Goal: Task Accomplishment & Management: Manage account settings

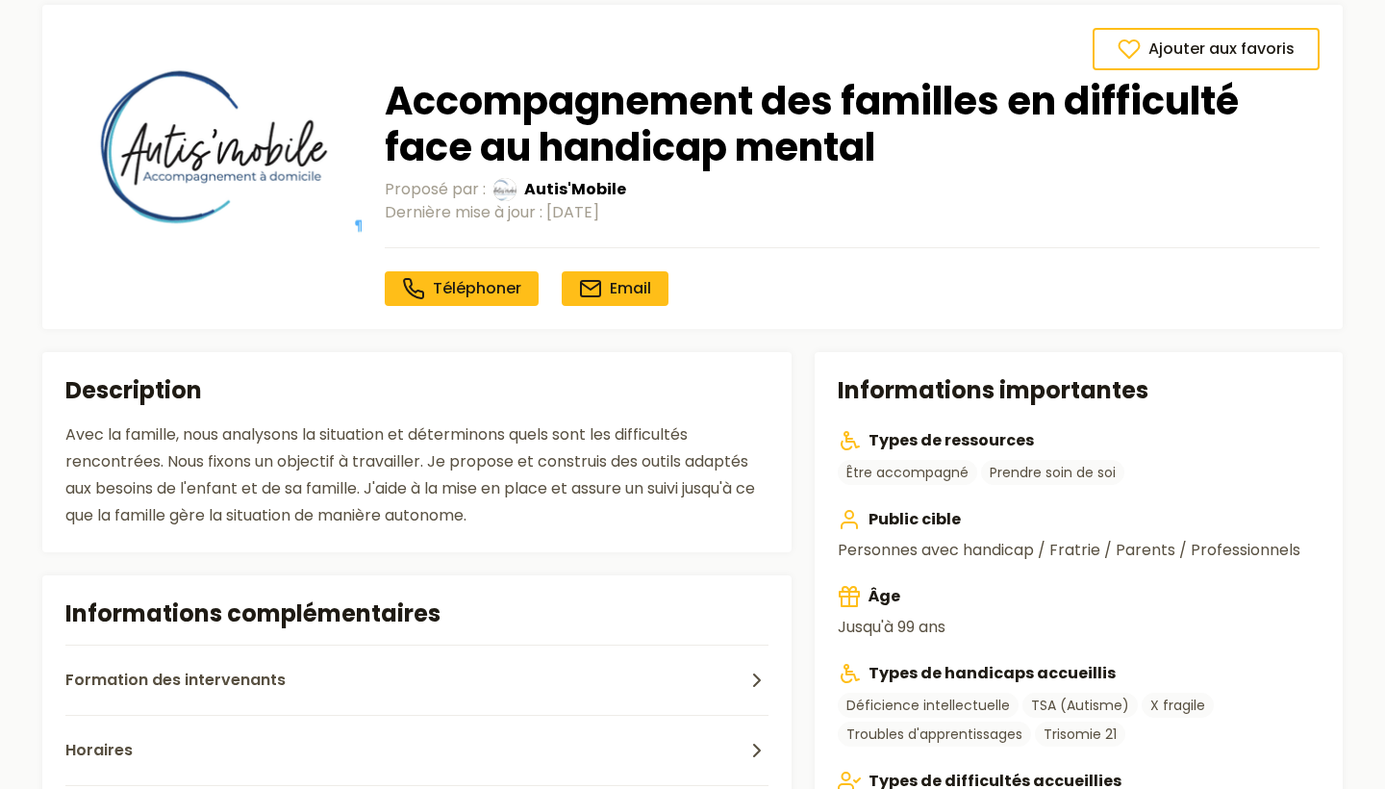
scroll to position [101, 0]
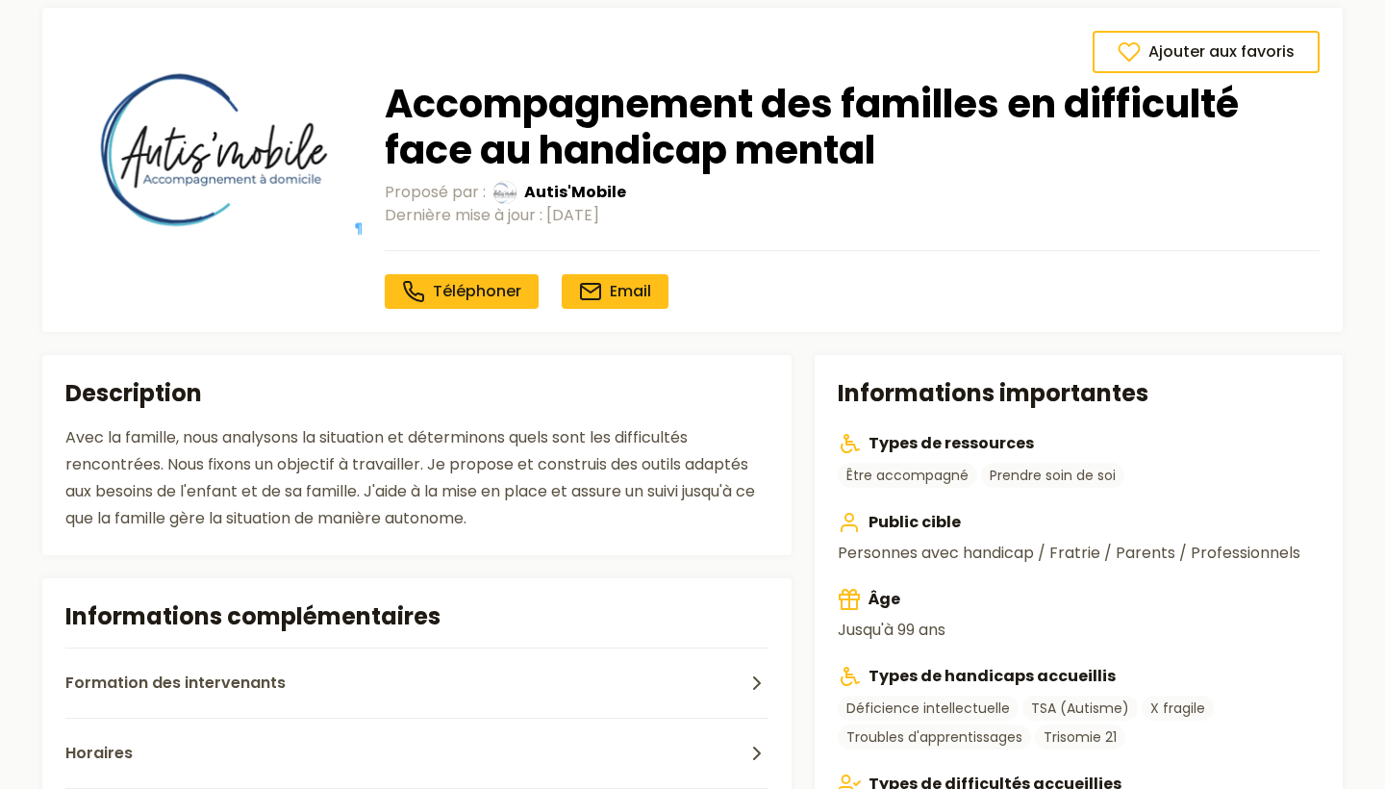
click at [611, 476] on div "Avec la famille, nous analysons la situation et déterminons quels sont les diff…" at bounding box center [416, 478] width 703 height 108
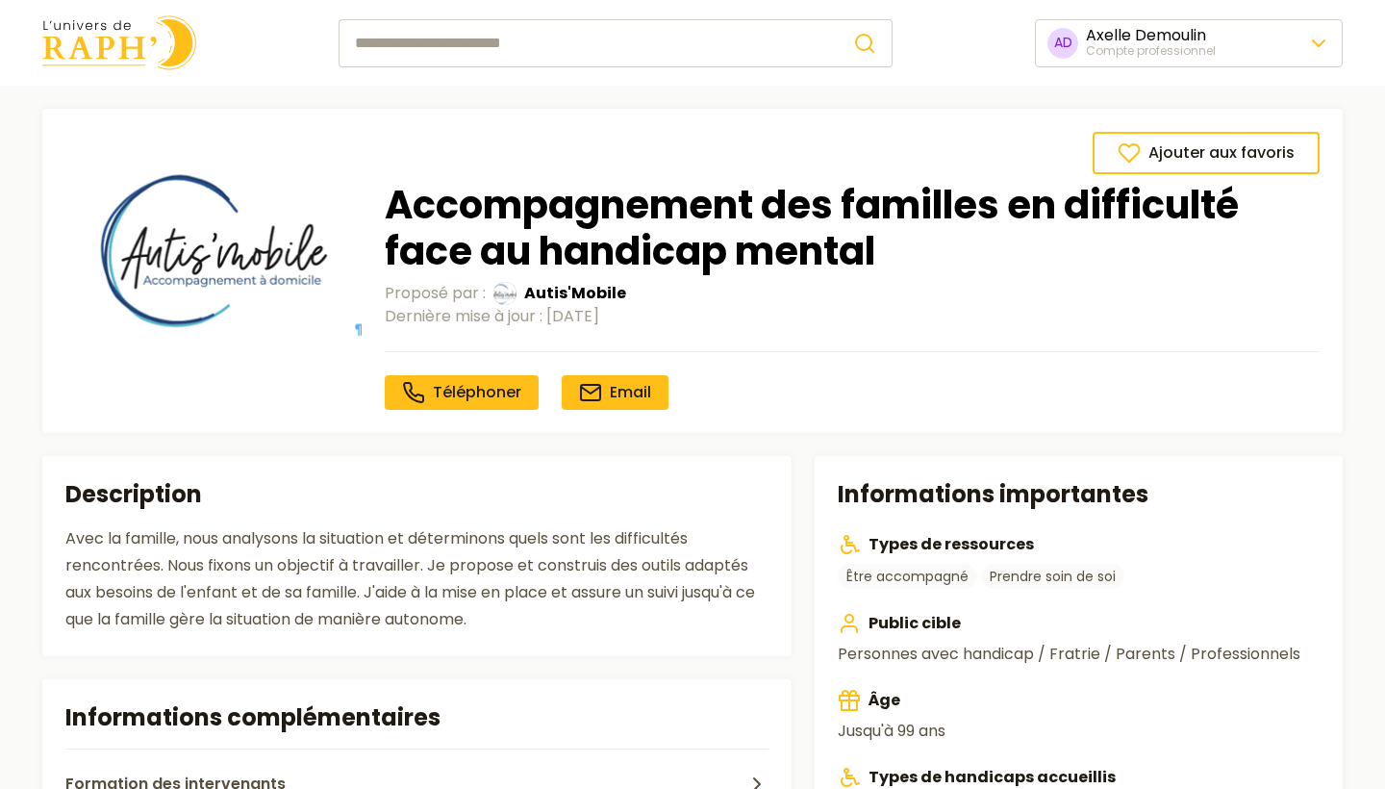
scroll to position [0, 0]
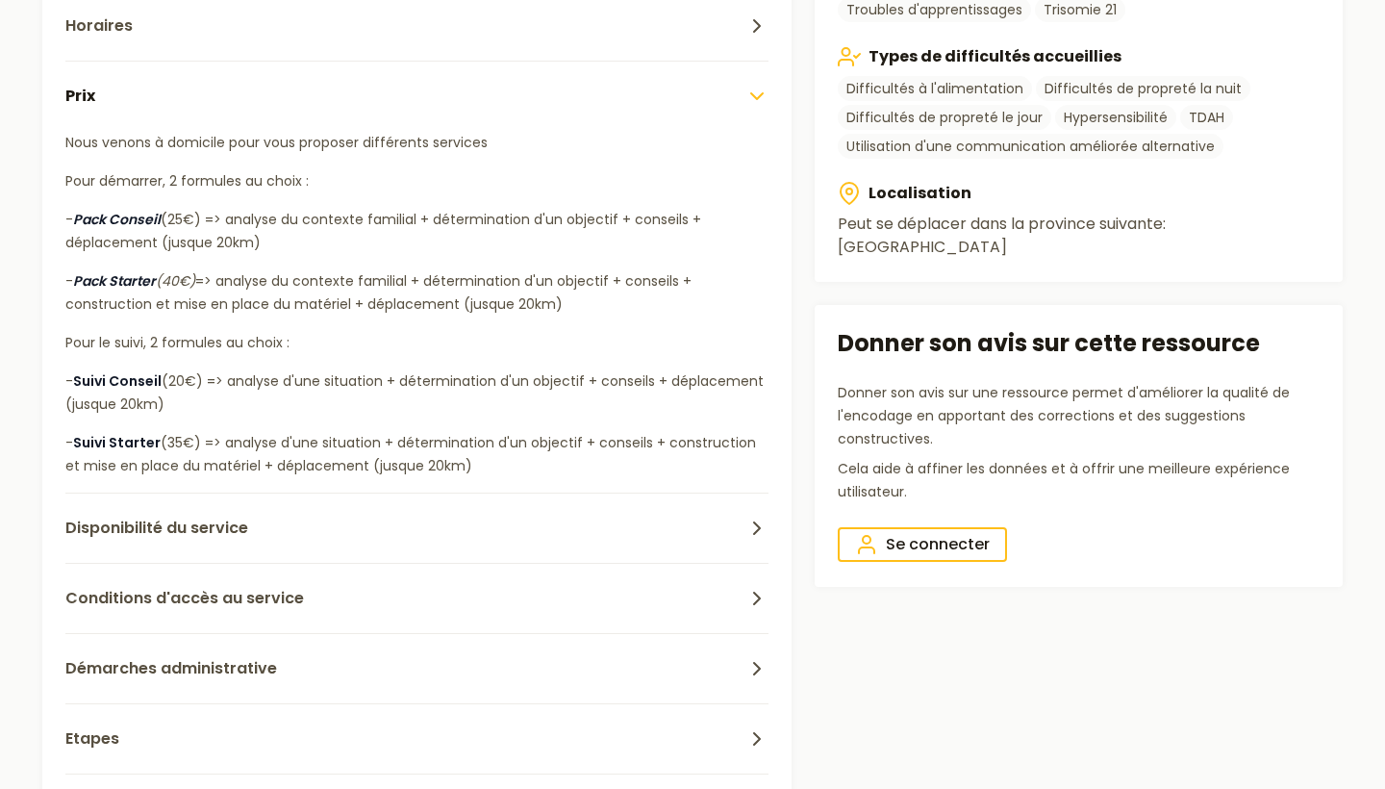
scroll to position [821, 0]
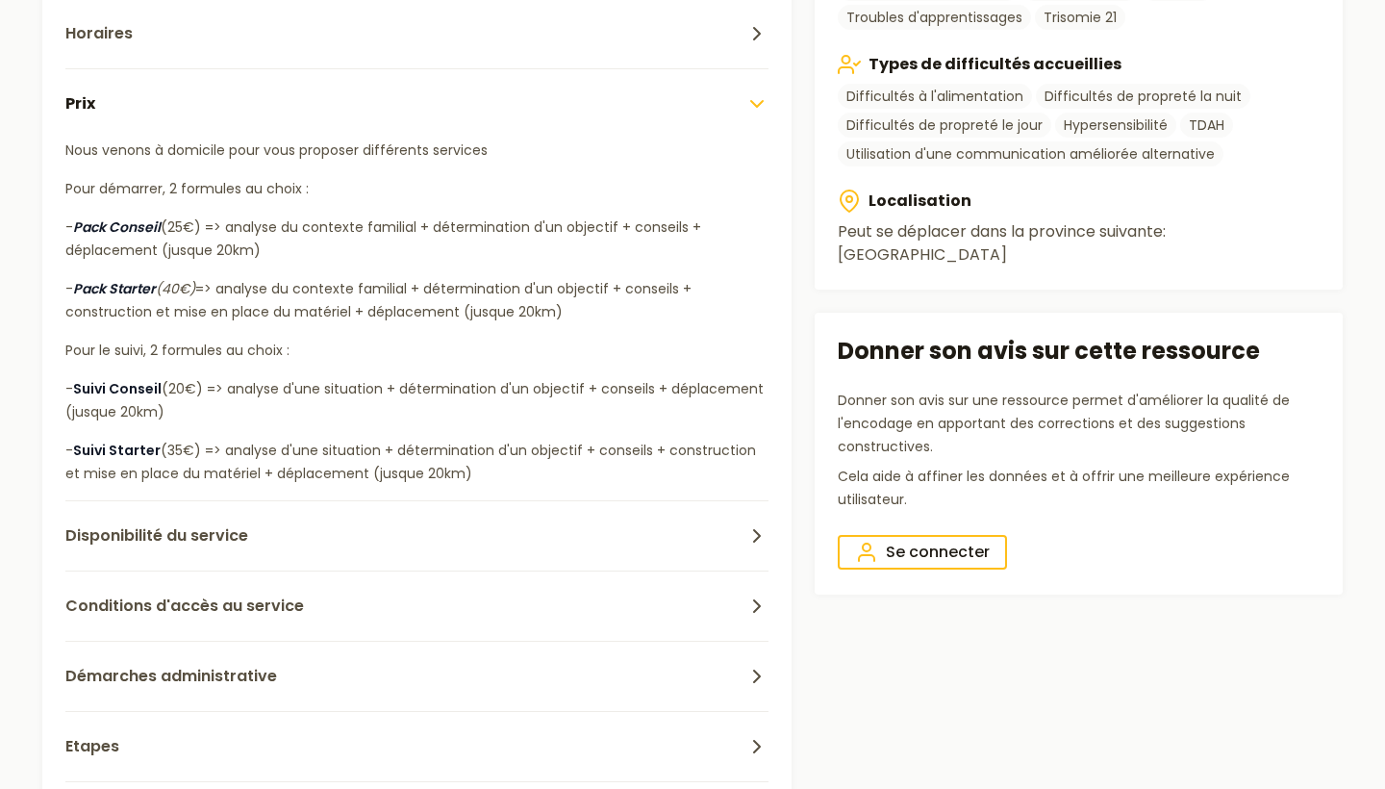
click at [504, 324] on div "Nous venons à domicile pour vous proposer différents services Pour démarrer, 2 …" at bounding box center [416, 312] width 703 height 346
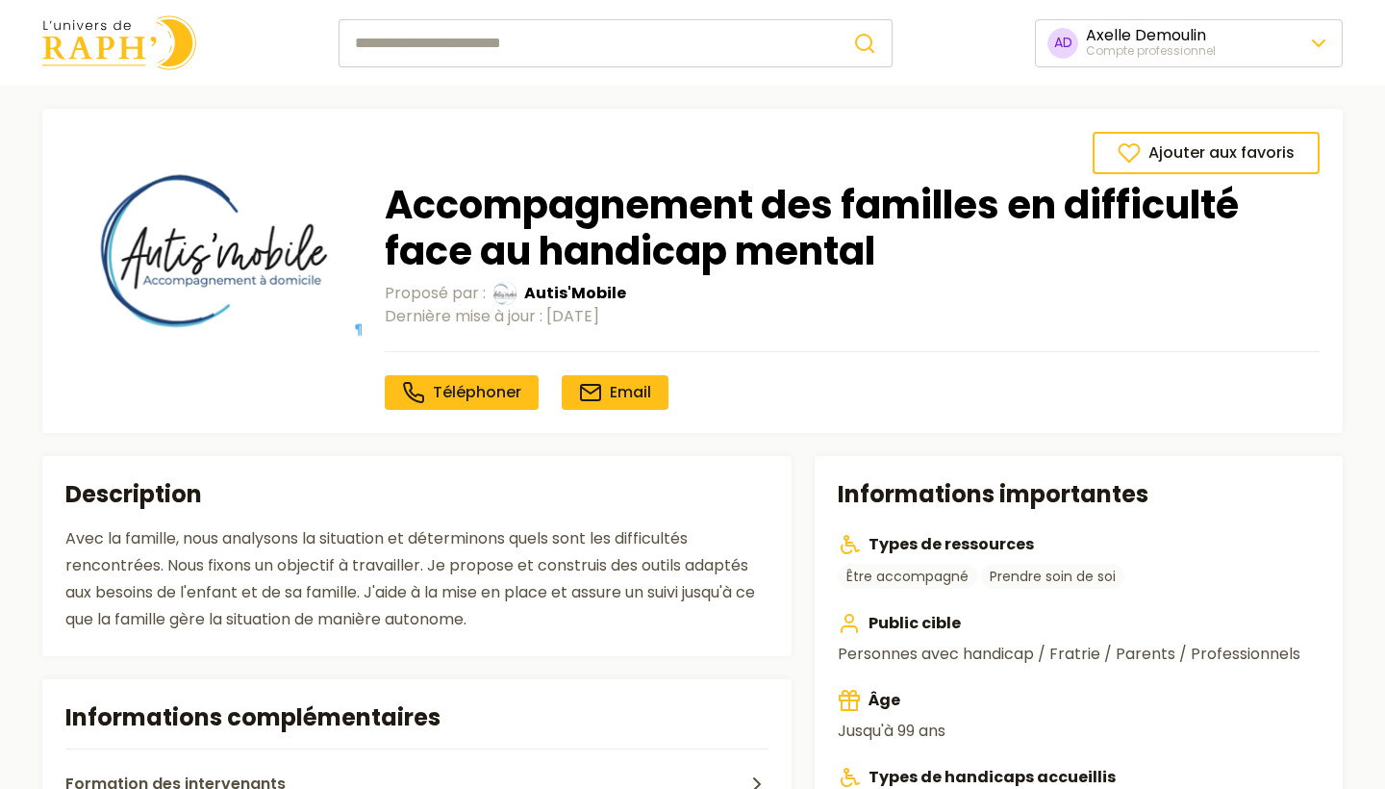
scroll to position [0, 0]
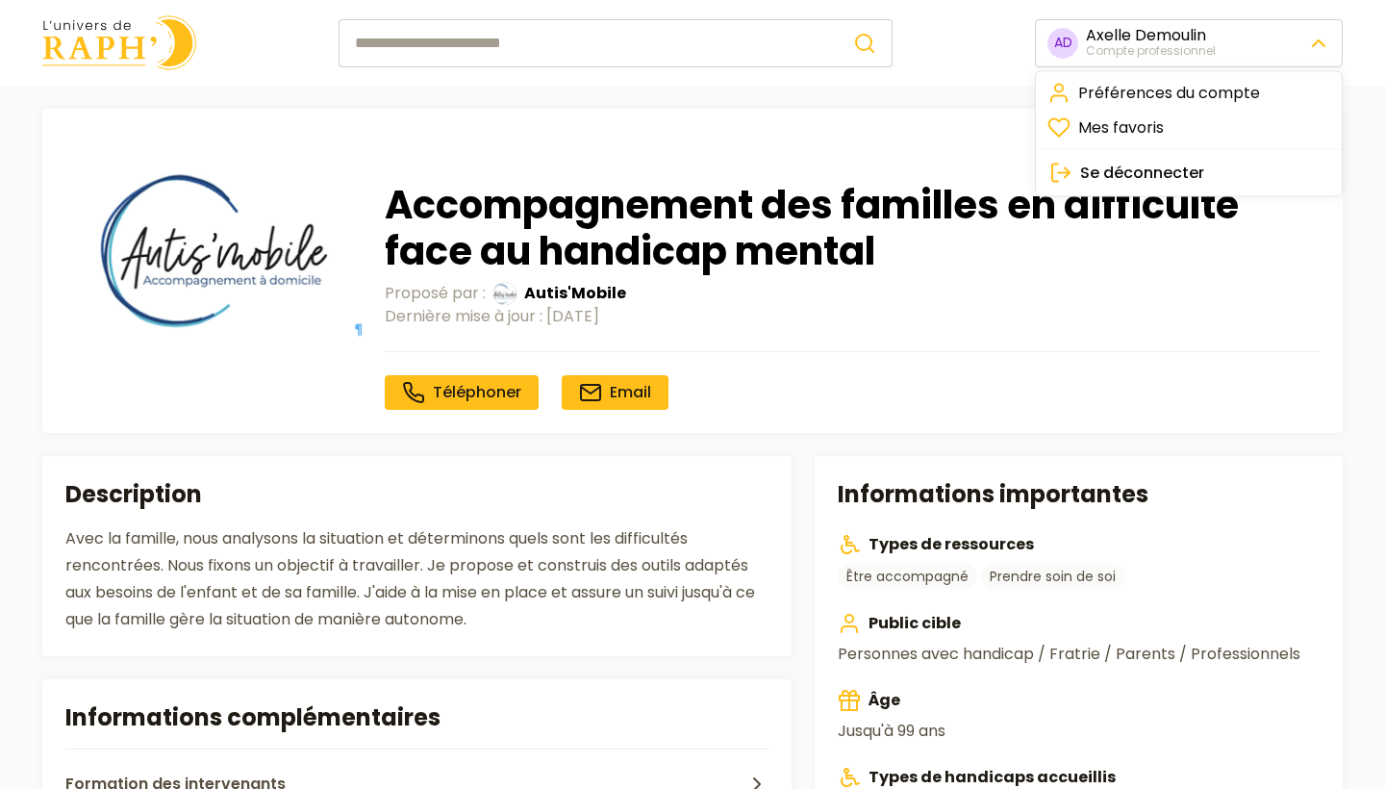
click at [1128, 101] on link "Préférences du compte" at bounding box center [1189, 93] width 298 height 35
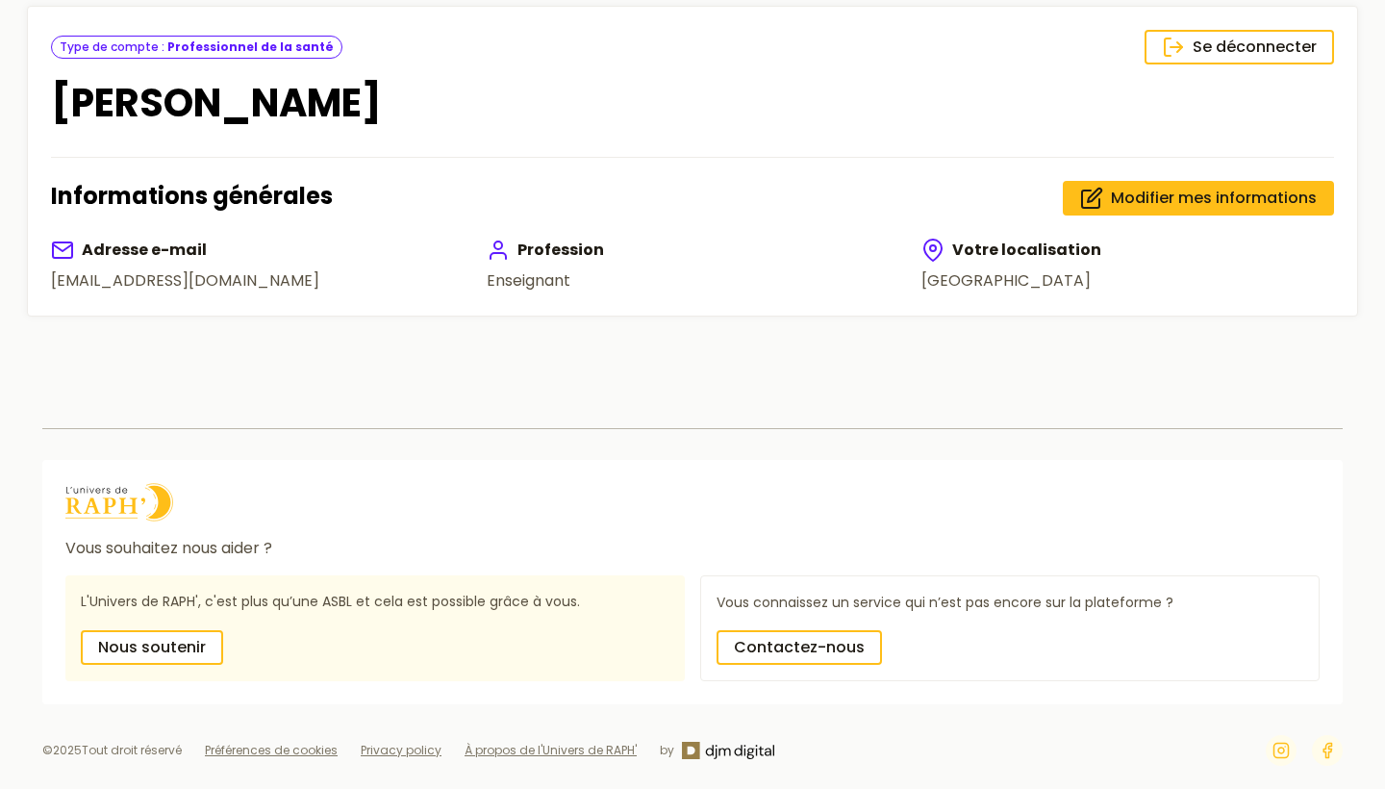
scroll to position [228, 0]
click at [1132, 200] on span "Modifier mes informations" at bounding box center [1214, 198] width 206 height 23
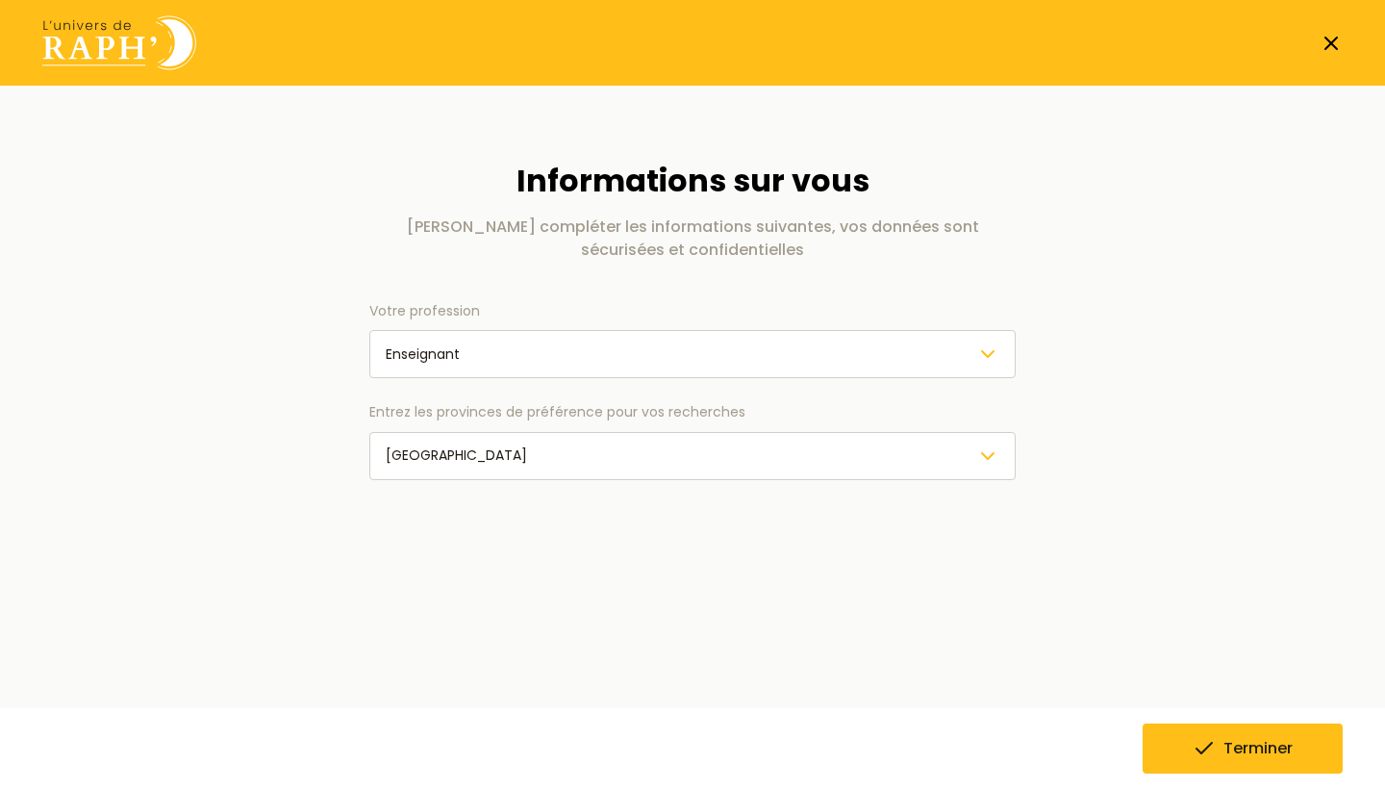
scroll to position [5, 0]
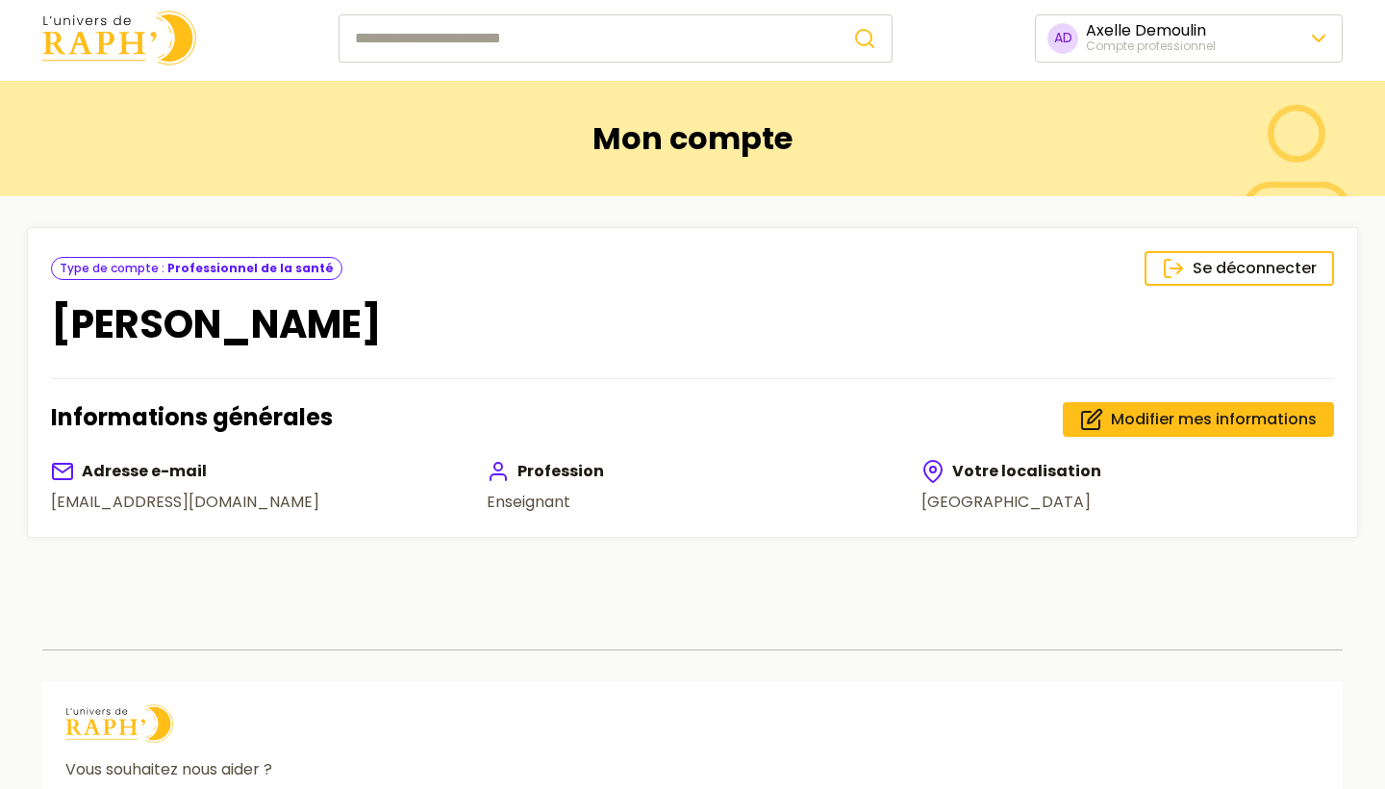
scroll to position [3, 1]
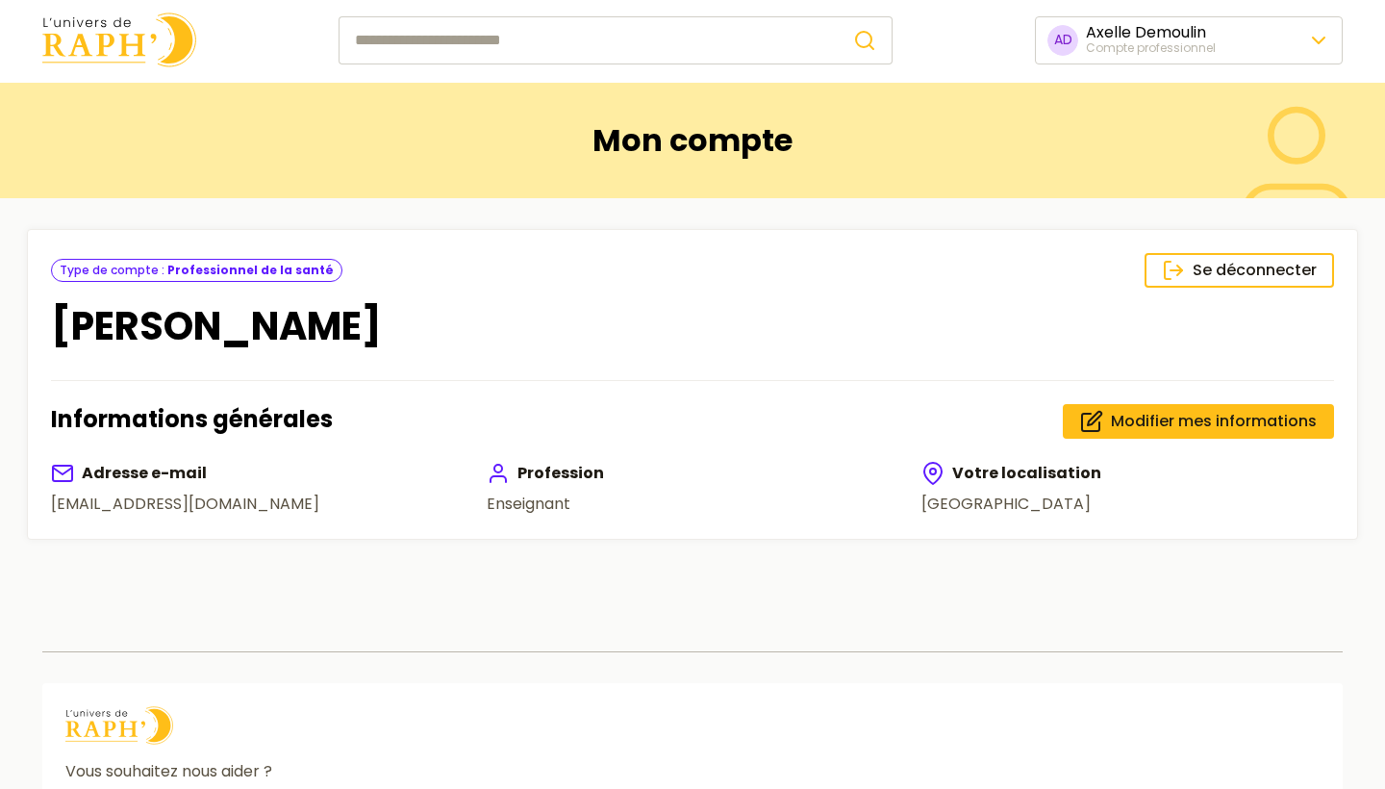
click at [763, 266] on div "Se déconnecter Type de compte : Professionnel de la santé" at bounding box center [692, 270] width 1283 height 35
click at [1132, 195] on div "Mon compte" at bounding box center [693, 140] width 1362 height 115
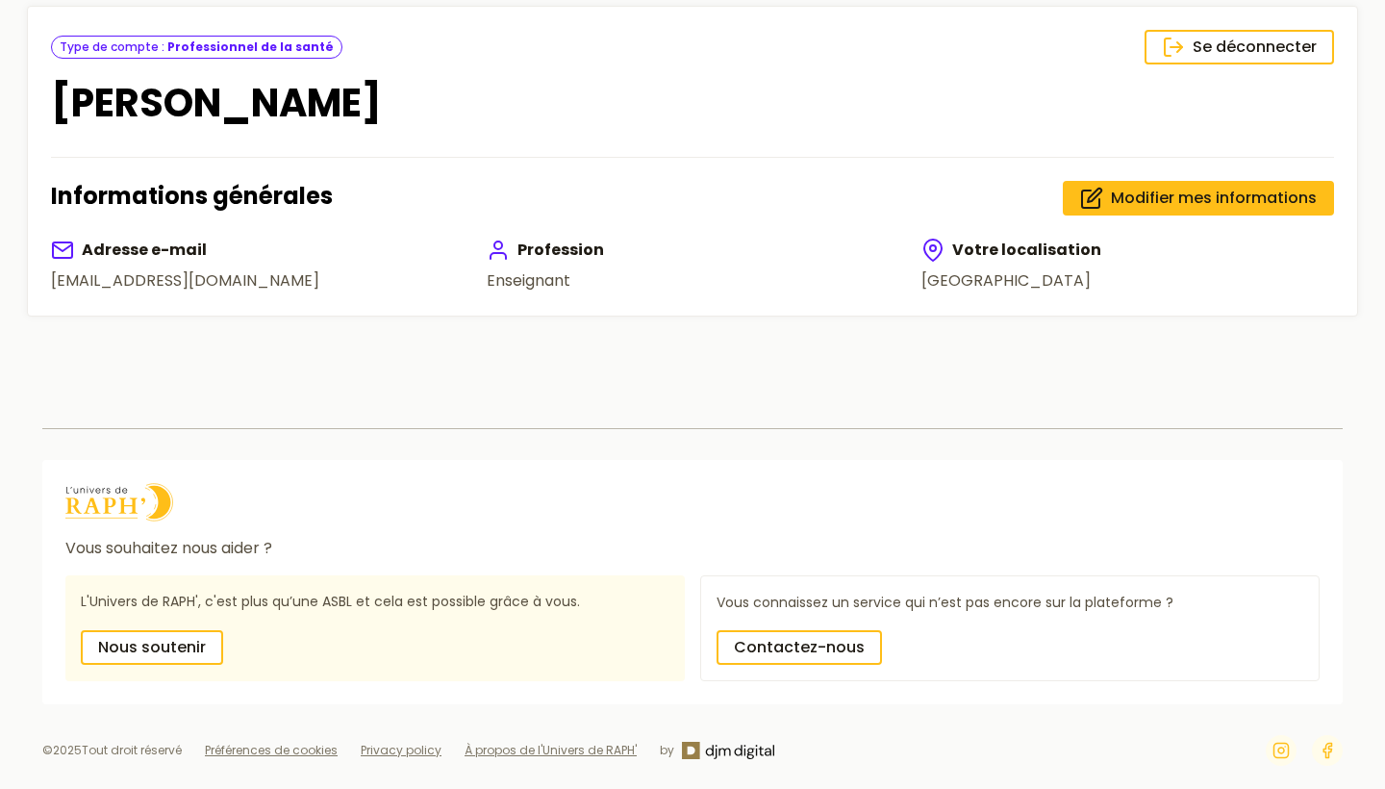
scroll to position [256, 0]
click at [1091, 187] on icon at bounding box center [1091, 198] width 23 height 23
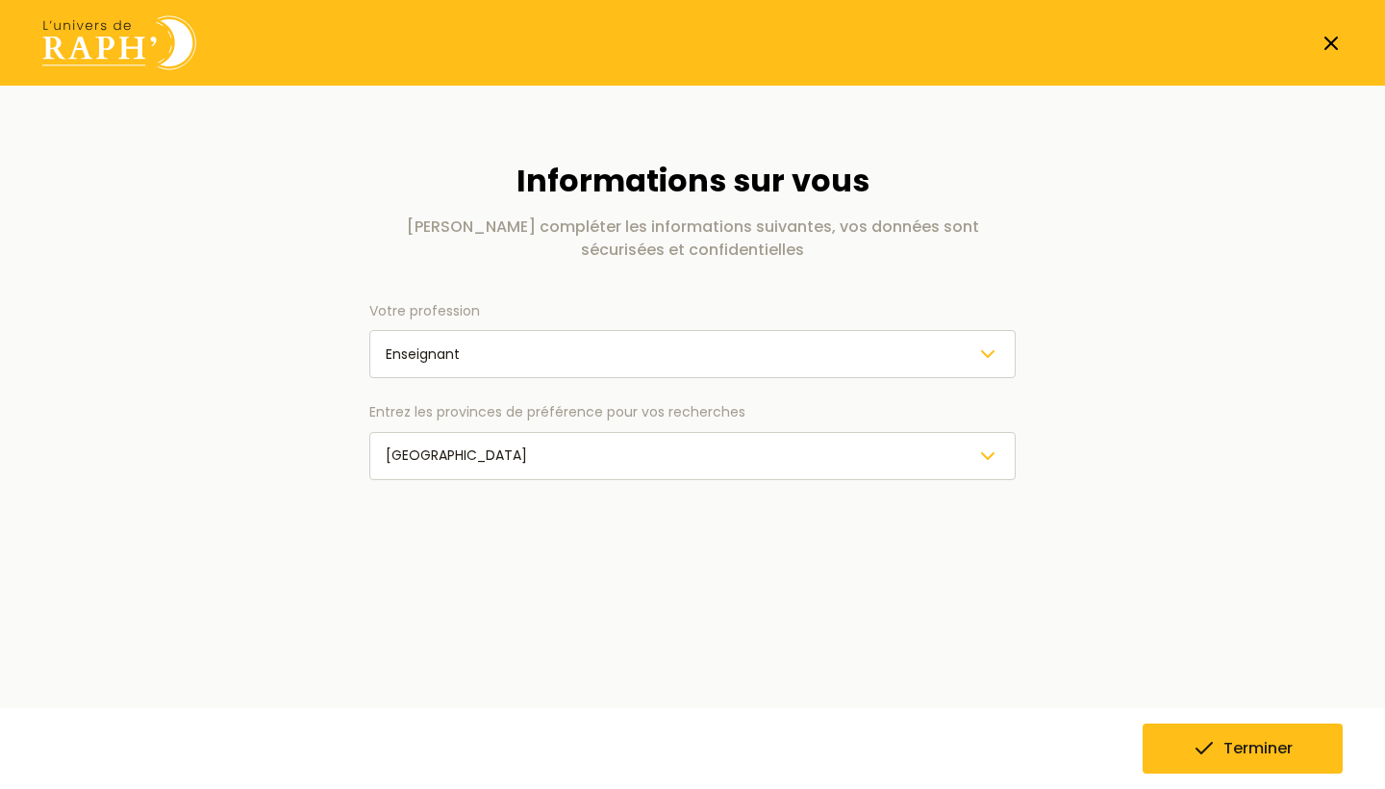
click at [953, 532] on div "Terminer" at bounding box center [692, 545] width 646 height 85
click at [1258, 749] on span "Terminer" at bounding box center [1258, 748] width 69 height 23
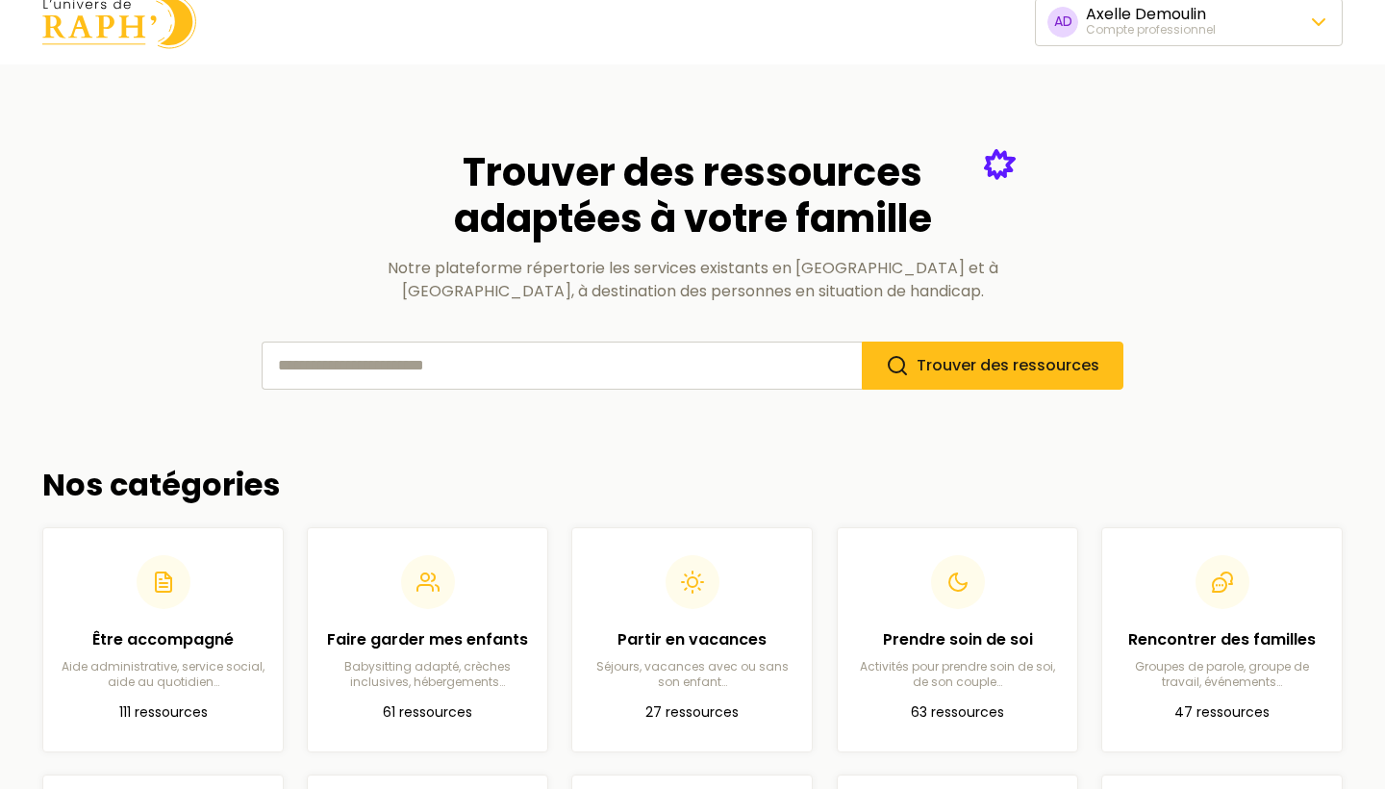
scroll to position [27, 0]
